Goal: Task Accomplishment & Management: Complete application form

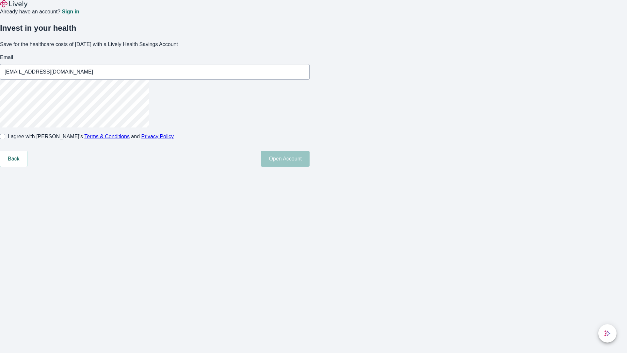
click at [5, 139] on input "I agree with Lively’s Terms & Conditions and Privacy Policy" at bounding box center [2, 136] width 5 height 5
checkbox input "true"
click at [310, 167] on button "Open Account" at bounding box center [285, 159] width 49 height 16
type input "[EMAIL_ADDRESS][DOMAIN_NAME]"
click at [5, 139] on input "I agree with Lively’s Terms & Conditions and Privacy Policy" at bounding box center [2, 136] width 5 height 5
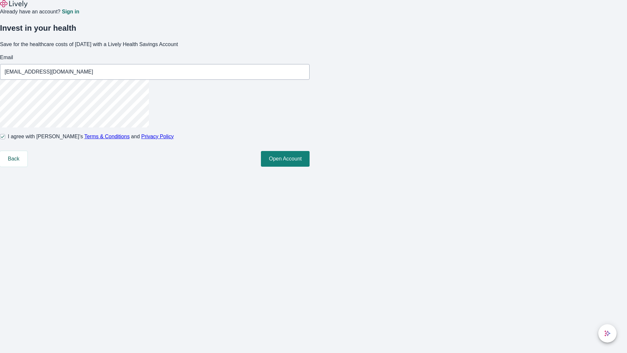
checkbox input "false"
type input "[EMAIL_ADDRESS][DOMAIN_NAME]"
click at [5, 139] on input "I agree with Lively’s Terms & Conditions and Privacy Policy" at bounding box center [2, 136] width 5 height 5
checkbox input "true"
click at [310, 167] on button "Open Account" at bounding box center [285, 159] width 49 height 16
